Goal: Information Seeking & Learning: Obtain resource

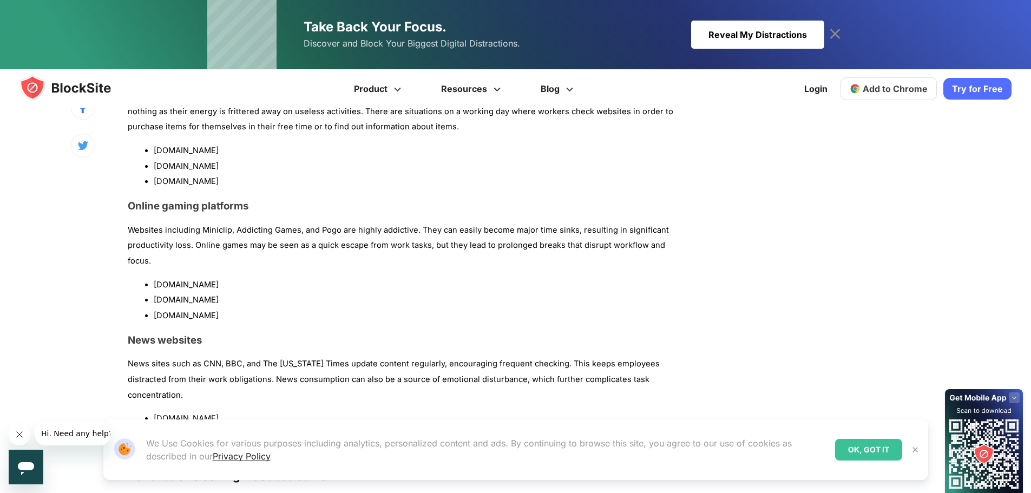
scroll to position [1136, 0]
click at [155, 276] on li "[DOMAIN_NAME]" at bounding box center [422, 284] width 536 height 16
drag, startPoint x: 153, startPoint y: 250, endPoint x: 217, endPoint y: 251, distance: 63.9
click at [217, 276] on ul "[DOMAIN_NAME] [DOMAIN_NAME] [DOMAIN_NAME]" at bounding box center [409, 299] width 562 height 47
copy li "[DOMAIN_NAME]"
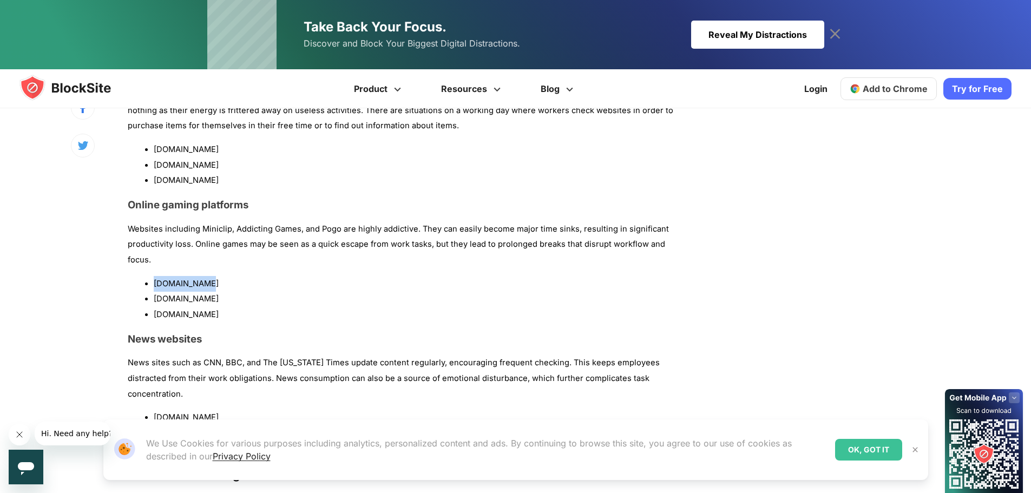
drag, startPoint x: 155, startPoint y: 268, endPoint x: 299, endPoint y: 271, distance: 144.0
click at [299, 291] on li "[DOMAIN_NAME]" at bounding box center [422, 299] width 536 height 16
copy li "[DOMAIN_NAME]"
drag, startPoint x: 156, startPoint y: 285, endPoint x: 204, endPoint y: 285, distance: 47.6
click at [204, 307] on li "[DOMAIN_NAME]" at bounding box center [422, 315] width 536 height 16
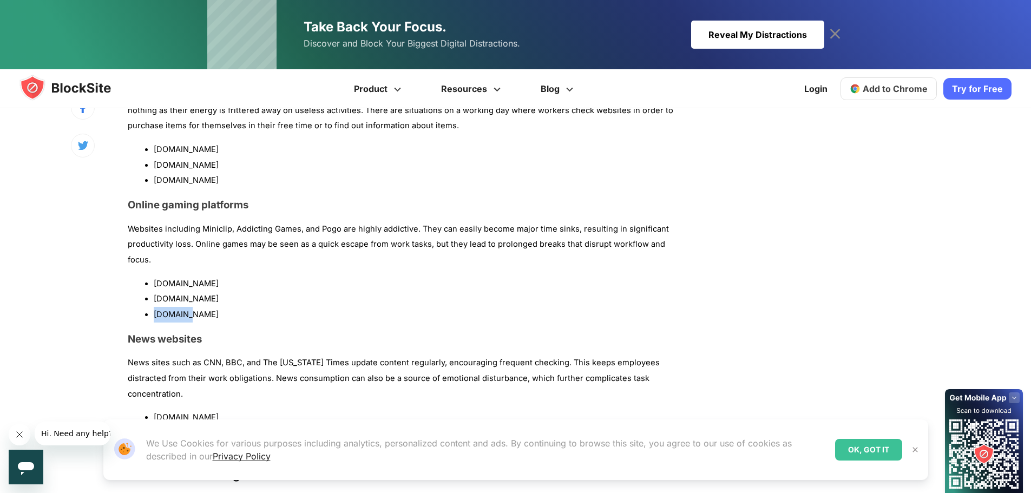
copy li "[DOMAIN_NAME]"
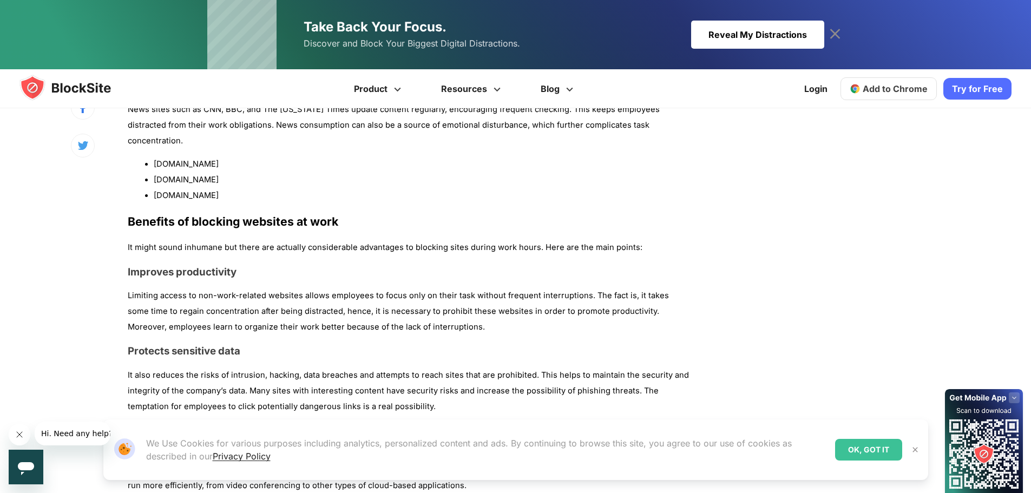
scroll to position [1387, 0]
